Goal: Task Accomplishment & Management: Complete application form

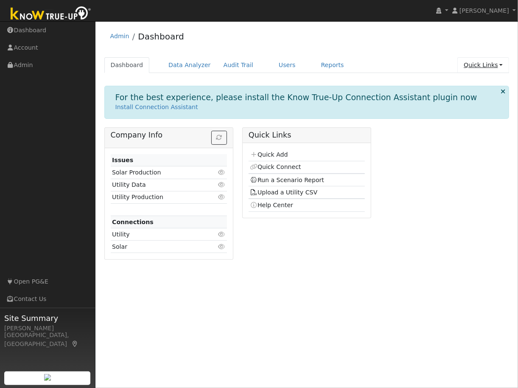
click at [489, 65] on link "Quick Links" at bounding box center [483, 65] width 52 height 16
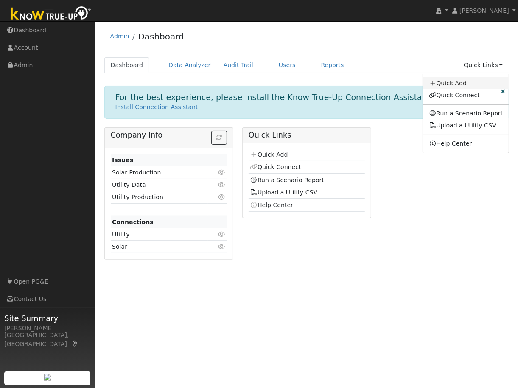
click at [465, 83] on link "Quick Add" at bounding box center [466, 83] width 86 height 12
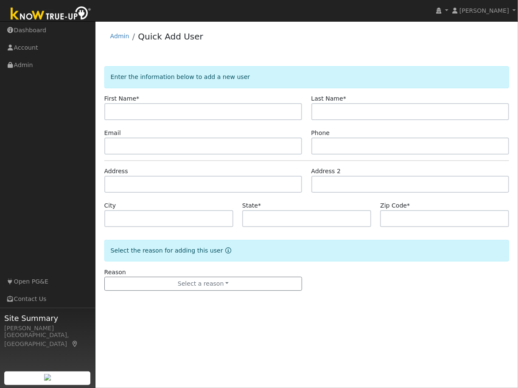
click at [148, 112] on input "text" at bounding box center [203, 111] width 198 height 17
type input "Darshan"
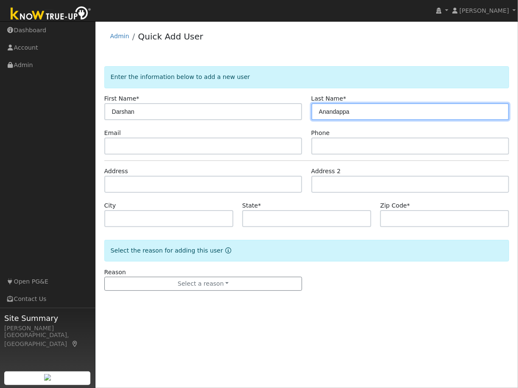
type input "Anandappa"
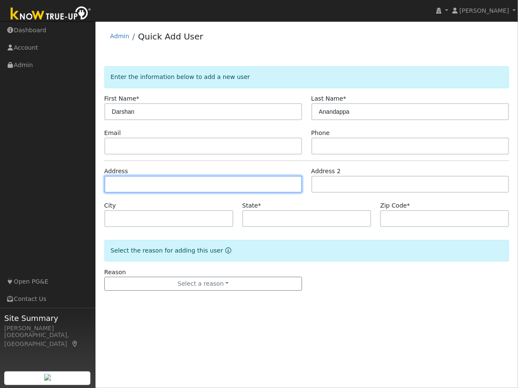
click at [126, 182] on input "text" at bounding box center [203, 184] width 198 height 17
type input "[STREET_ADDRESS]"
type input "[GEOGRAPHIC_DATA]"
type input "CA"
type input "95762"
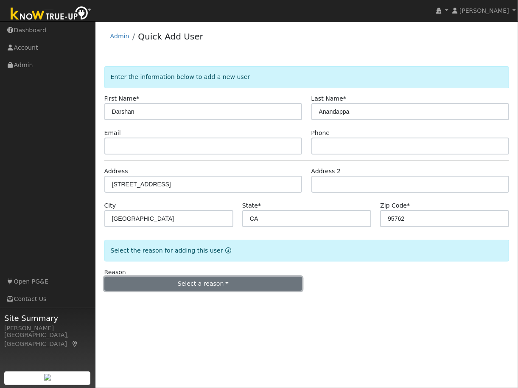
click at [238, 282] on button "Select a reason" at bounding box center [203, 283] width 198 height 14
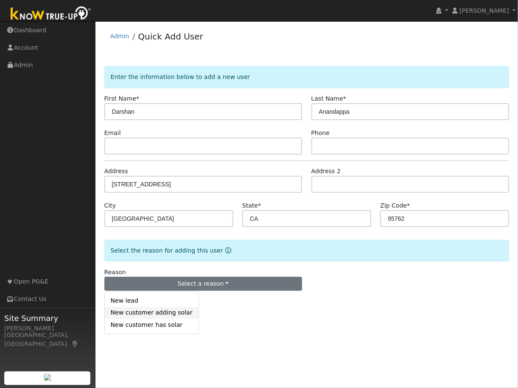
click at [164, 313] on link "New customer adding solar" at bounding box center [152, 313] width 94 height 12
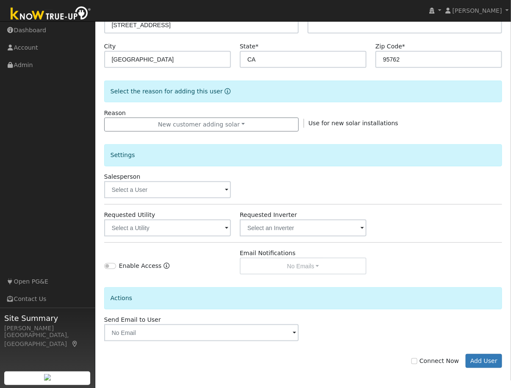
scroll to position [160, 0]
click at [227, 189] on span at bounding box center [226, 189] width 3 height 10
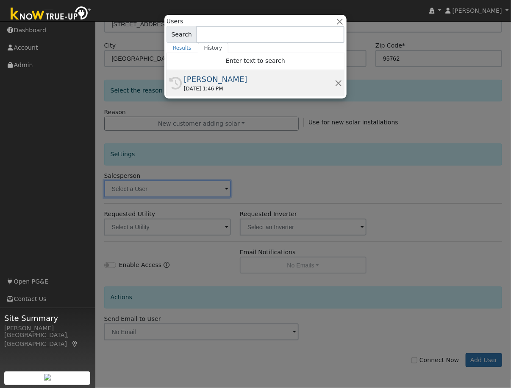
click at [233, 83] on div "[PERSON_NAME]" at bounding box center [259, 78] width 151 height 11
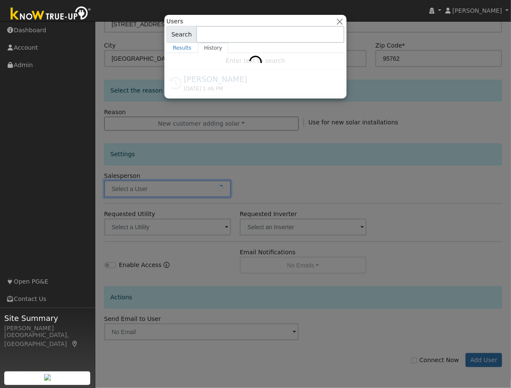
type input "[PERSON_NAME]"
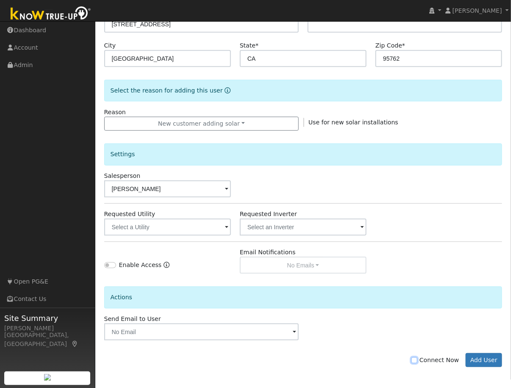
click at [418, 359] on input "Connect Now" at bounding box center [415, 360] width 6 height 6
checkbox input "true"
click at [480, 360] on button "Add User" at bounding box center [484, 360] width 37 height 14
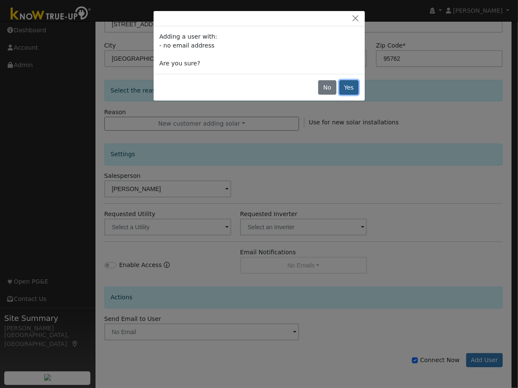
click at [351, 87] on button "Yes" at bounding box center [349, 87] width 20 height 14
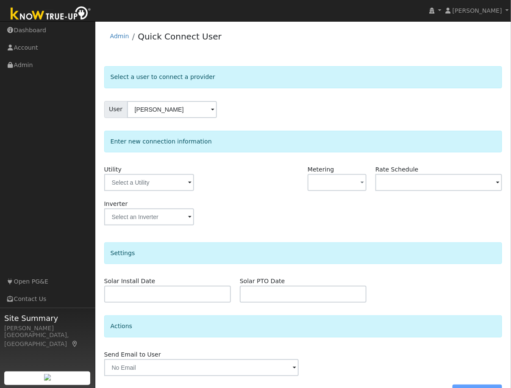
click at [191, 181] on span at bounding box center [189, 183] width 3 height 10
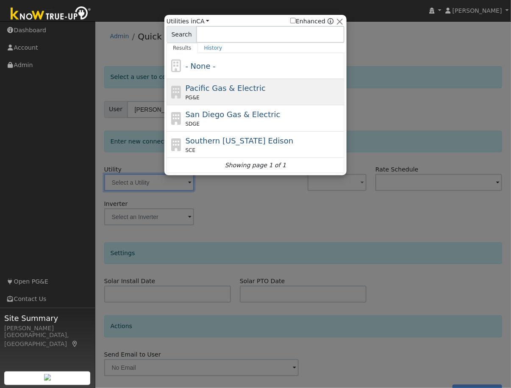
click at [196, 91] on span "Pacific Gas & Electric" at bounding box center [226, 88] width 80 height 9
type input "PG&E"
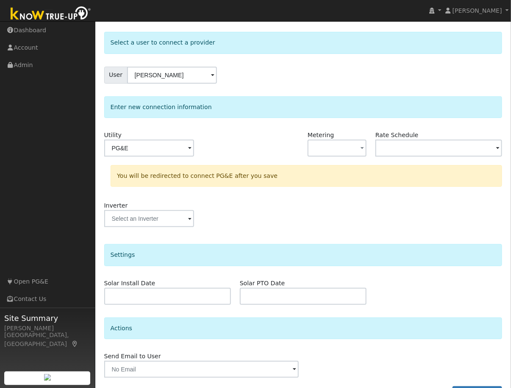
scroll to position [59, 0]
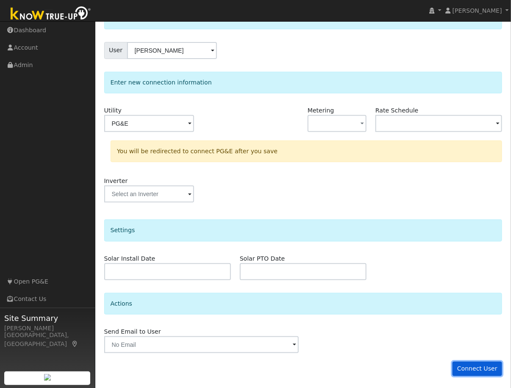
click at [476, 364] on button "Connect User" at bounding box center [478, 368] width 50 height 14
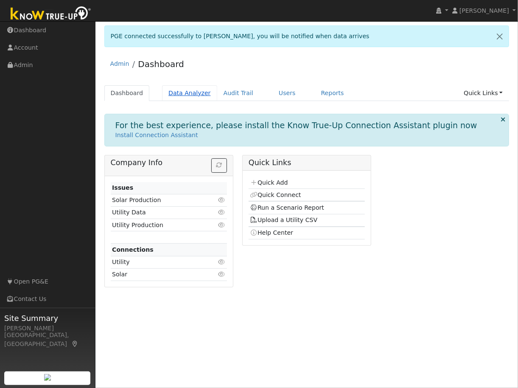
click at [192, 94] on link "Data Analyzer" at bounding box center [189, 93] width 55 height 16
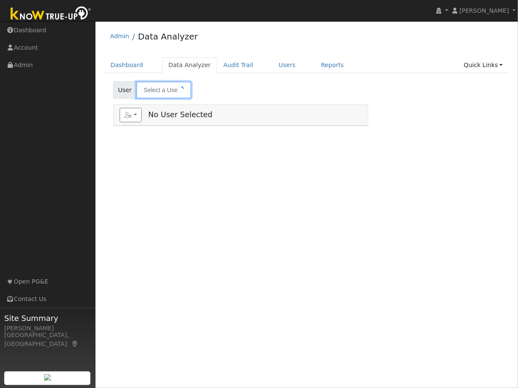
type input "[PERSON_NAME]"
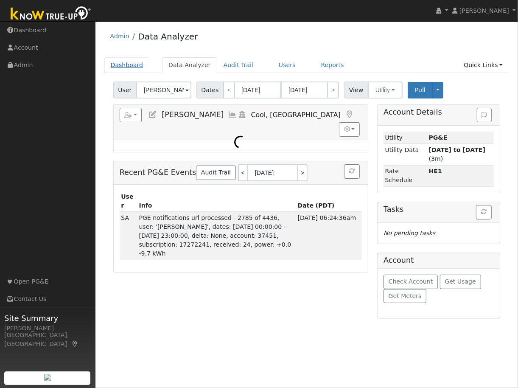
click at [127, 67] on link "Dashboard" at bounding box center [126, 65] width 45 height 16
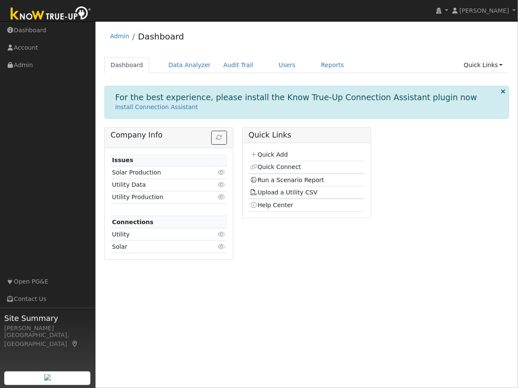
click at [503, 90] on icon at bounding box center [502, 91] width 5 height 6
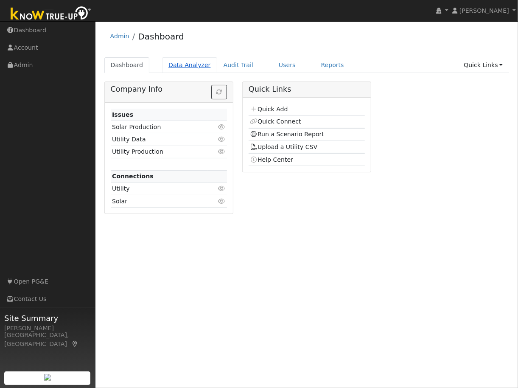
click at [189, 67] on link "Data Analyzer" at bounding box center [189, 65] width 55 height 16
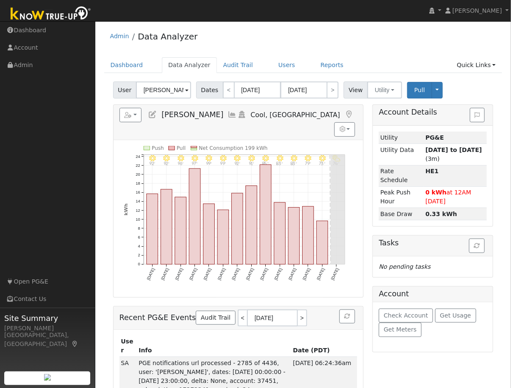
click at [172, 89] on input "[PERSON_NAME]" at bounding box center [163, 89] width 55 height 17
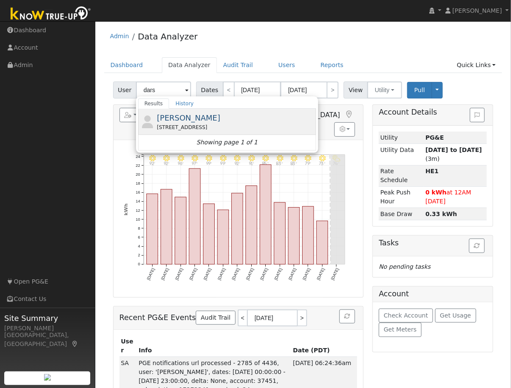
click at [175, 119] on span "[PERSON_NAME]" at bounding box center [189, 117] width 64 height 9
type input "[PERSON_NAME]"
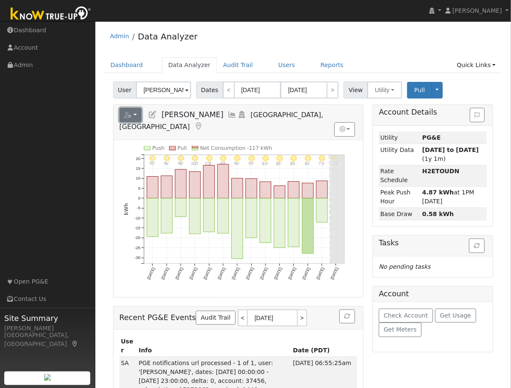
click at [135, 117] on button "button" at bounding box center [131, 115] width 22 height 14
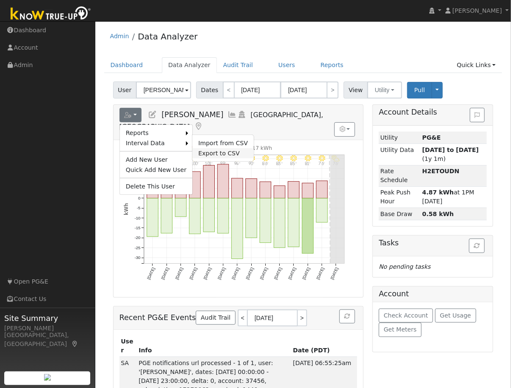
click at [206, 152] on link "Export to CSV" at bounding box center [222, 153] width 61 height 10
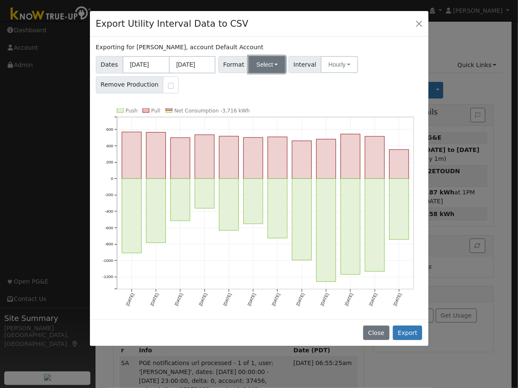
click at [259, 69] on button "Select" at bounding box center [266, 64] width 37 height 17
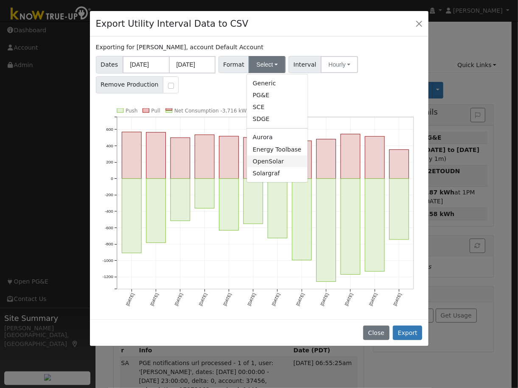
click at [259, 161] on link "OpenSolar" at bounding box center [277, 161] width 61 height 12
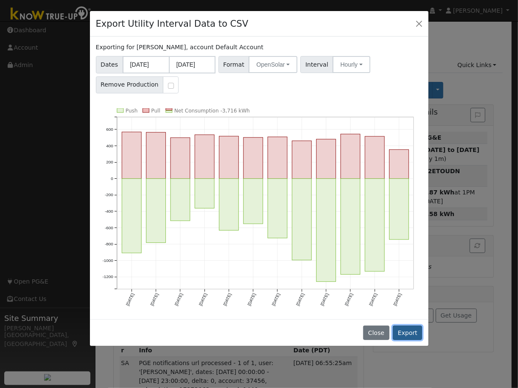
click at [408, 332] on button "Export" at bounding box center [407, 332] width 29 height 14
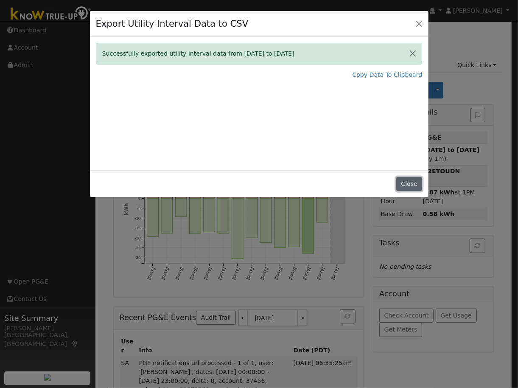
click at [421, 188] on button "Close" at bounding box center [409, 184] width 26 height 14
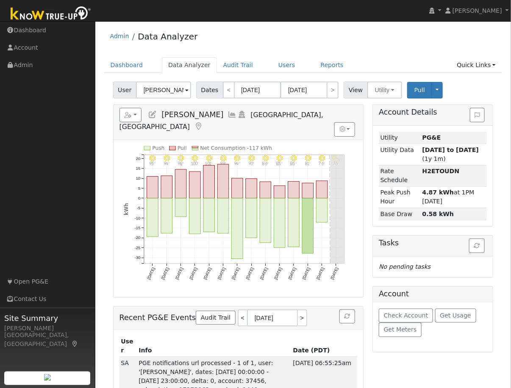
click at [153, 115] on icon at bounding box center [152, 115] width 9 height 8
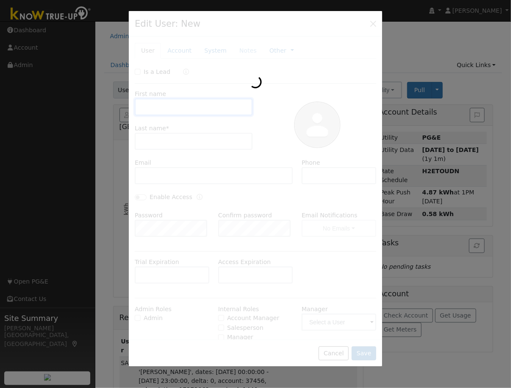
type input "Darshan"
type input "Anandappa"
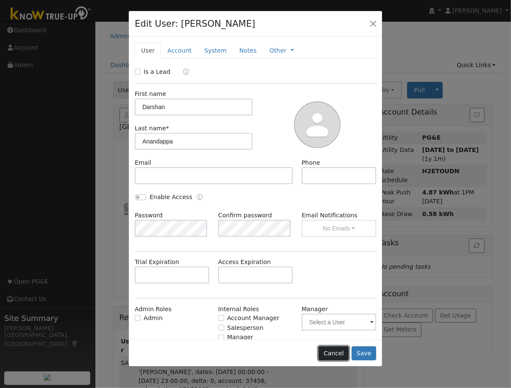
click at [335, 350] on button "Cancel" at bounding box center [334, 353] width 30 height 14
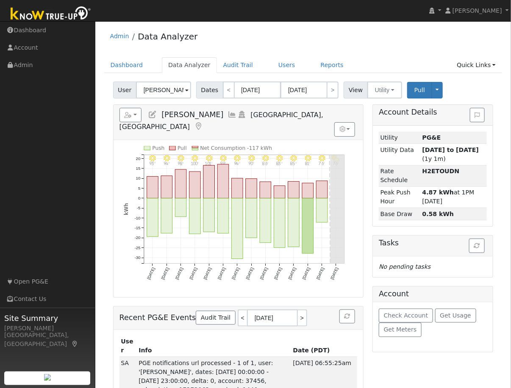
click at [237, 114] on icon at bounding box center [232, 115] width 9 height 8
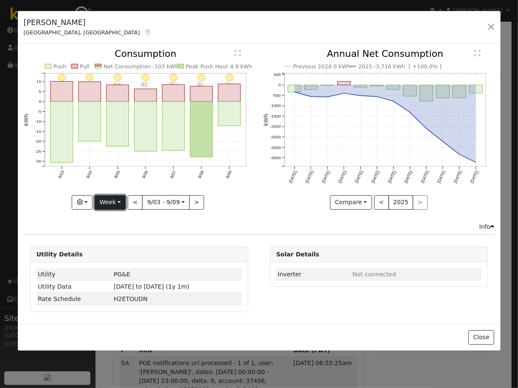
click at [120, 201] on button "Week" at bounding box center [110, 202] width 31 height 14
click at [117, 253] on link "Year" at bounding box center [124, 255] width 59 height 12
type input "[DATE]"
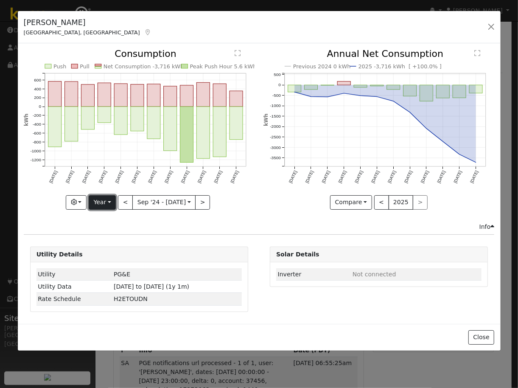
click at [110, 200] on button "Year" at bounding box center [102, 202] width 27 height 14
click at [110, 269] on link "Custom" at bounding box center [118, 267] width 59 height 12
click at [146, 203] on input "[DATE]" at bounding box center [137, 202] width 27 height 14
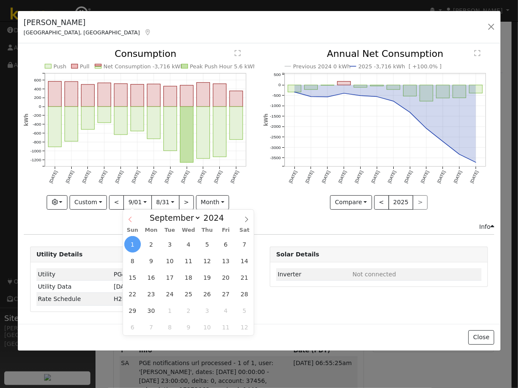
click at [128, 218] on icon at bounding box center [130, 219] width 6 height 6
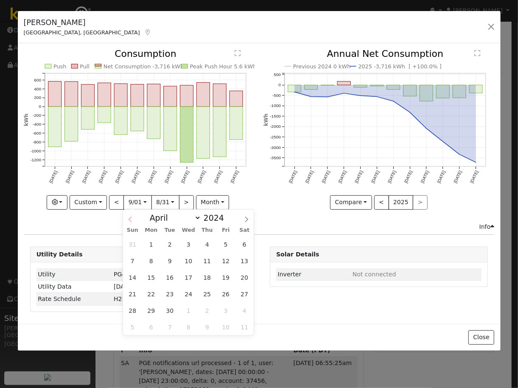
click at [128, 218] on icon at bounding box center [130, 219] width 6 height 6
select select "2"
click at [228, 245] on span "1" at bounding box center [226, 244] width 17 height 17
type input "[DATE]"
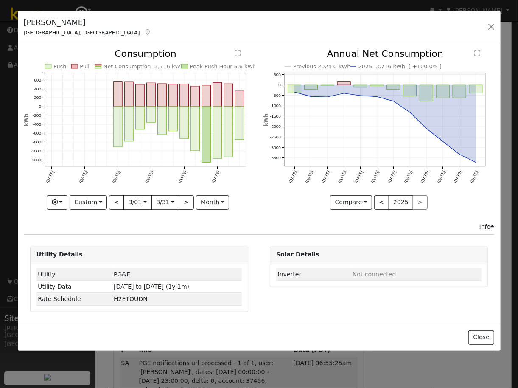
click at [153, 27] on div "[PERSON_NAME] [GEOGRAPHIC_DATA], [GEOGRAPHIC_DATA] Default Account Default Acco…" at bounding box center [259, 27] width 482 height 33
